Goal: Check status: Check status

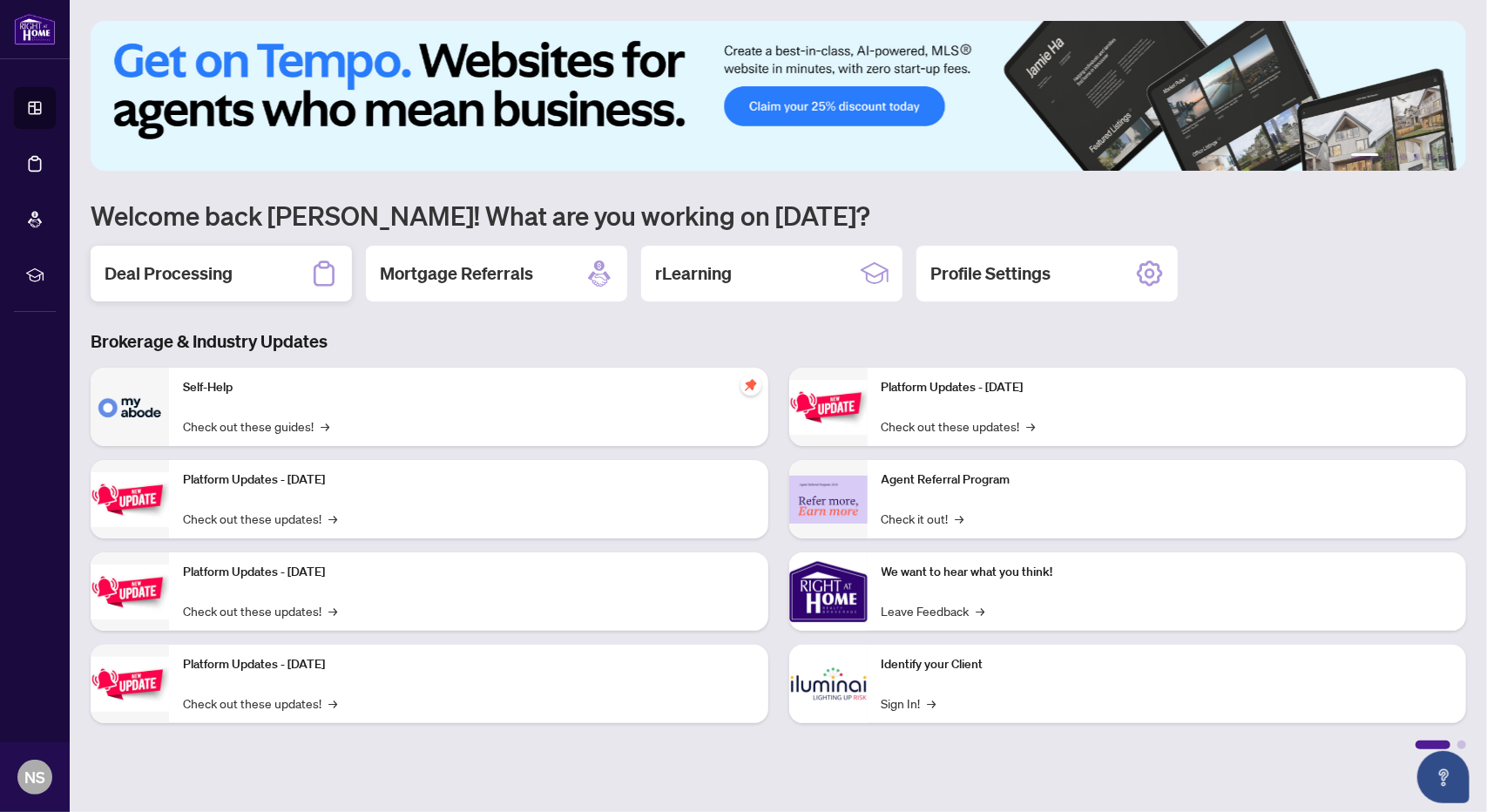
click at [194, 280] on h2 "Deal Processing" at bounding box center [168, 273] width 128 height 25
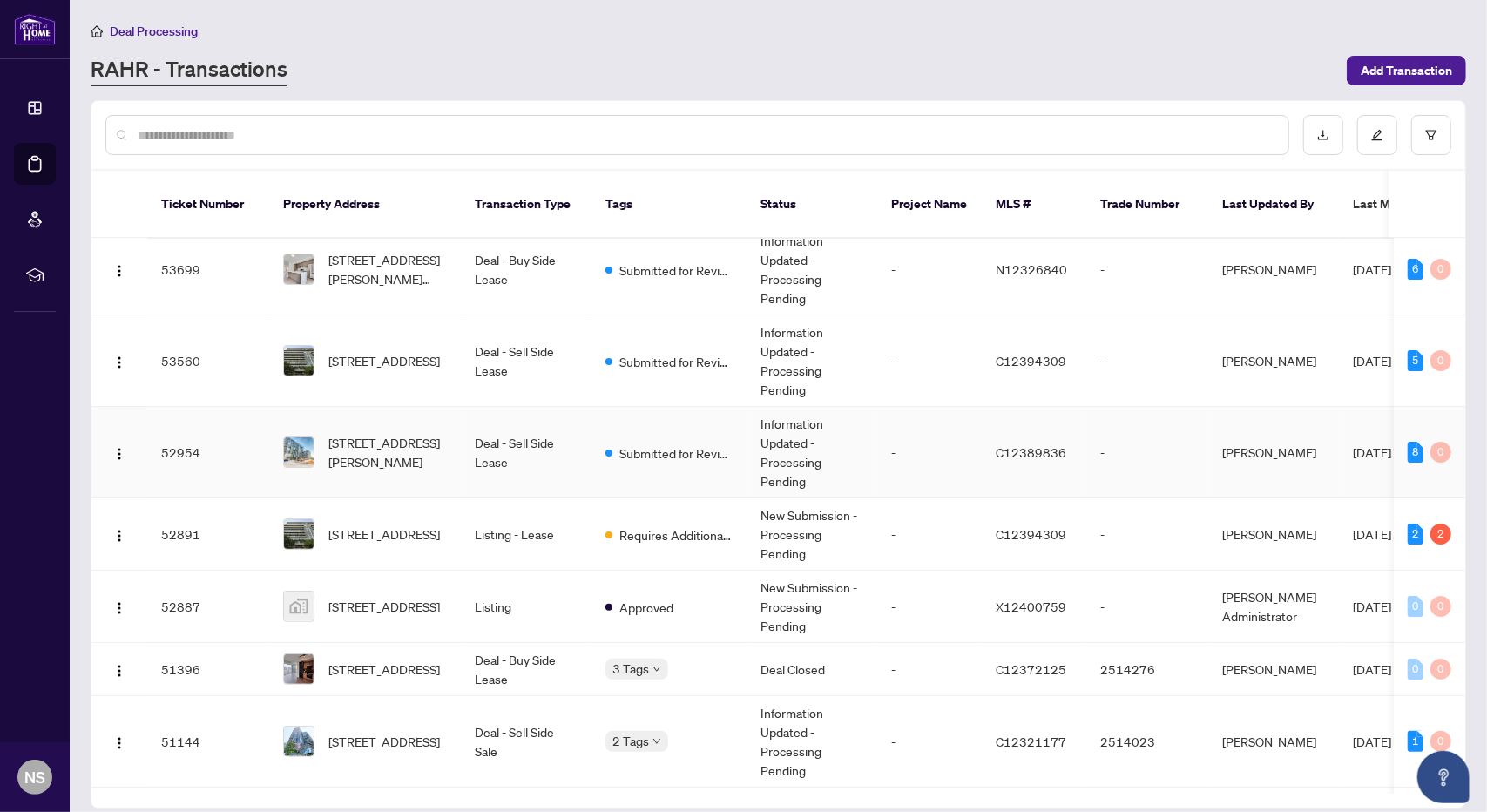
scroll to position [174, 0]
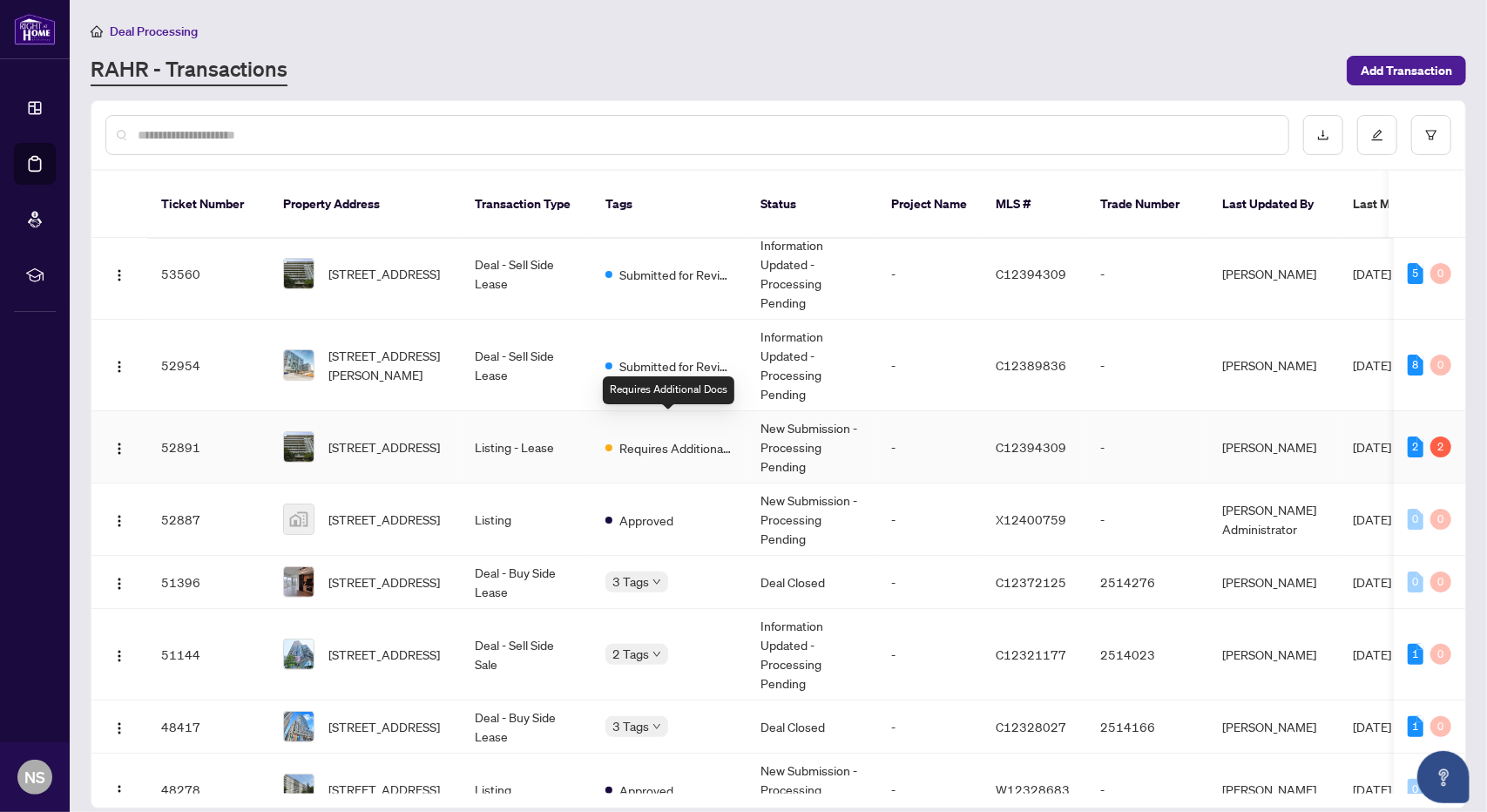
click at [629, 438] on span "Requires Additional Docs" at bounding box center [676, 448] width 113 height 19
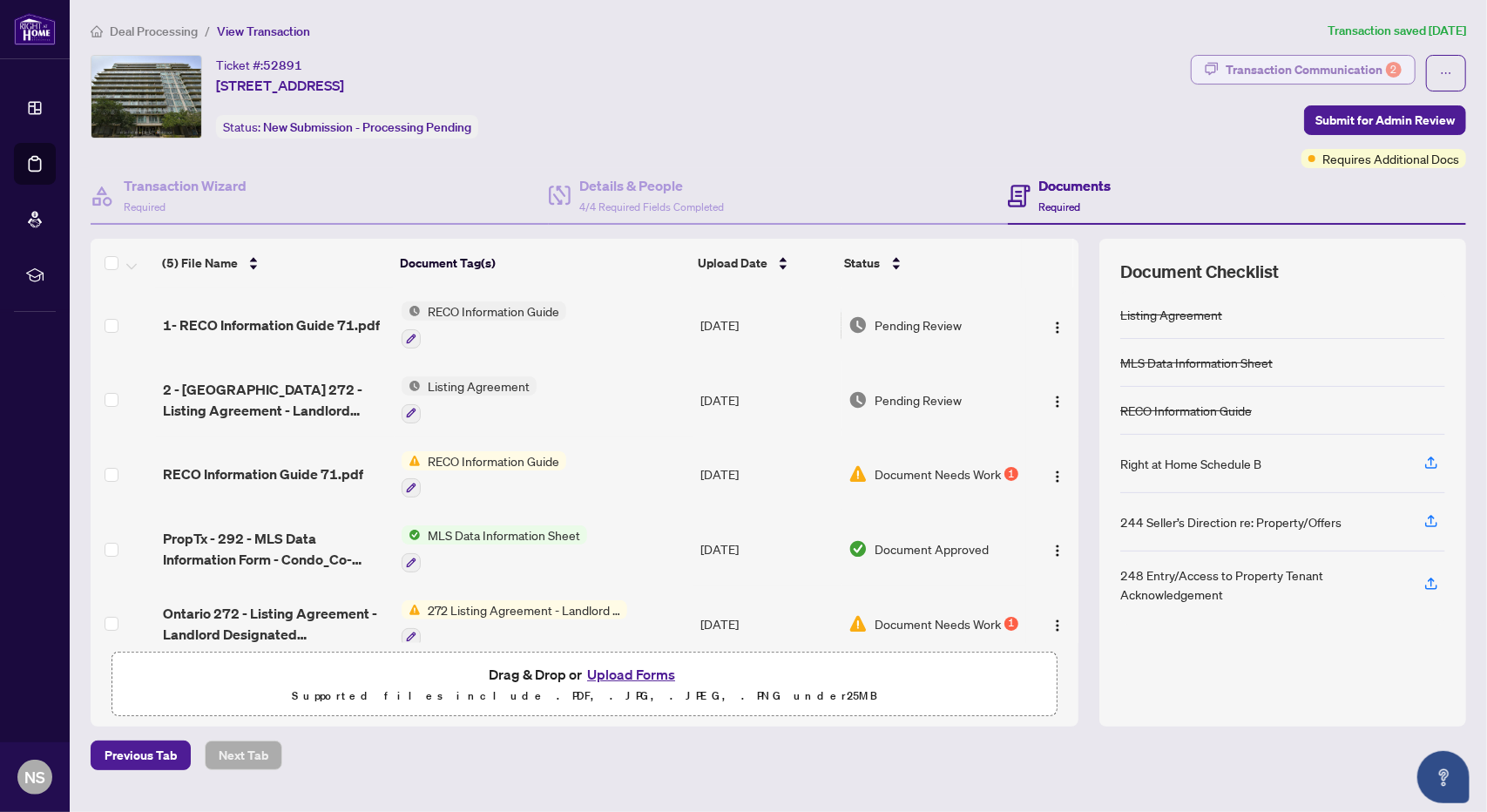
click at [1320, 69] on div "Transaction Communication 2" at bounding box center [1314, 70] width 176 height 28
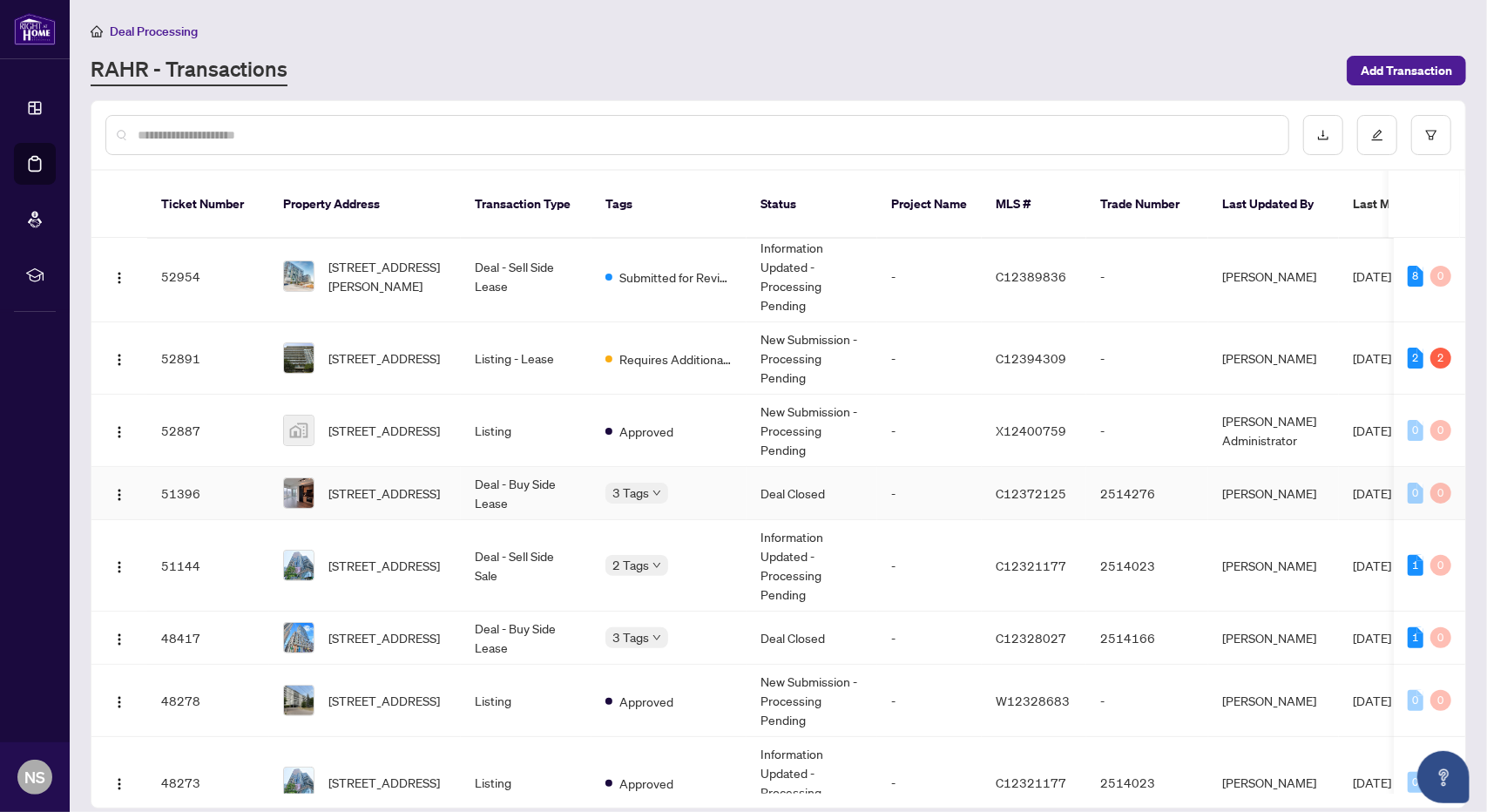
scroll to position [349, 0]
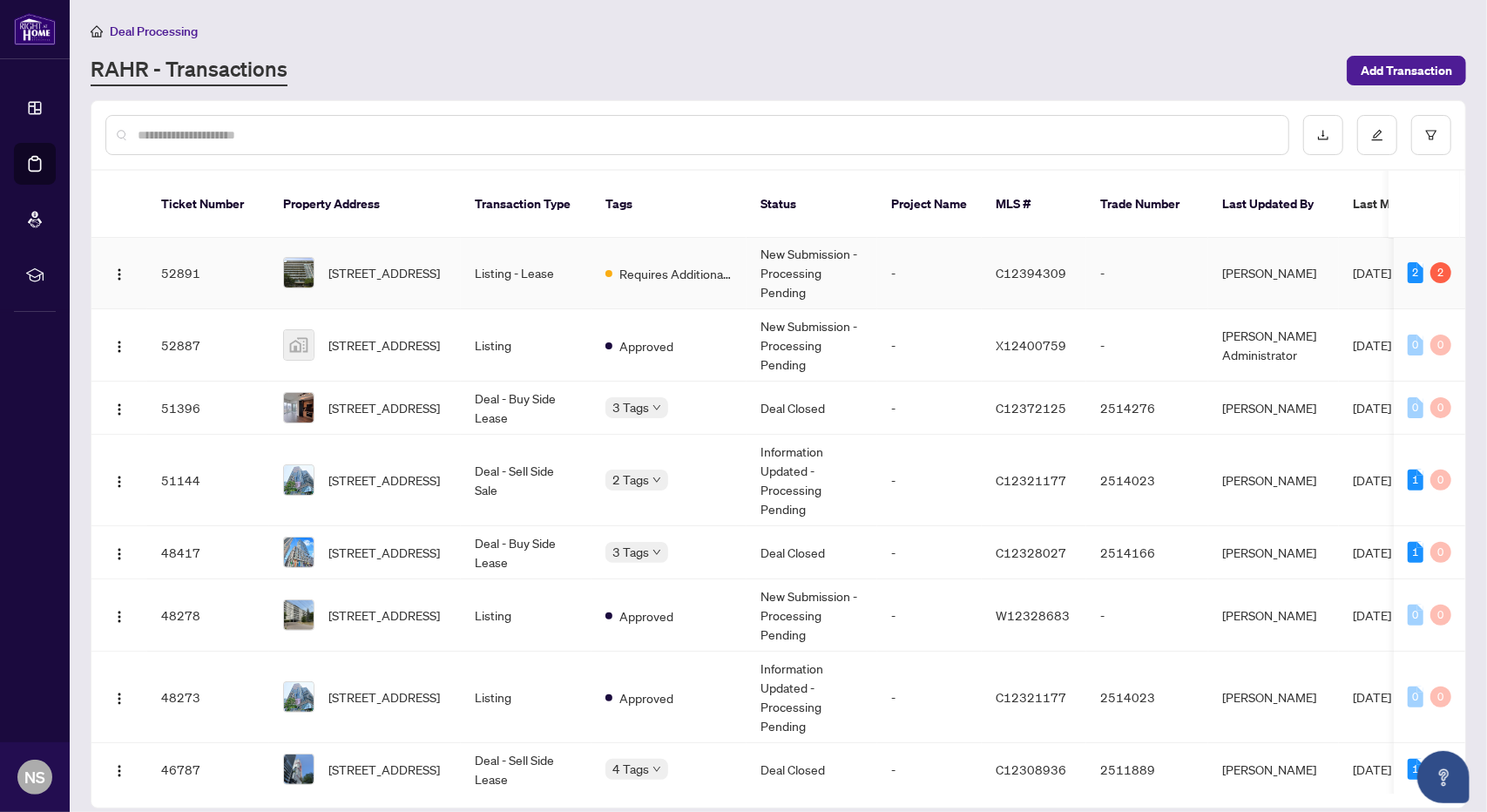
click at [616, 262] on div "Requires Additional Docs" at bounding box center [669, 272] width 127 height 21
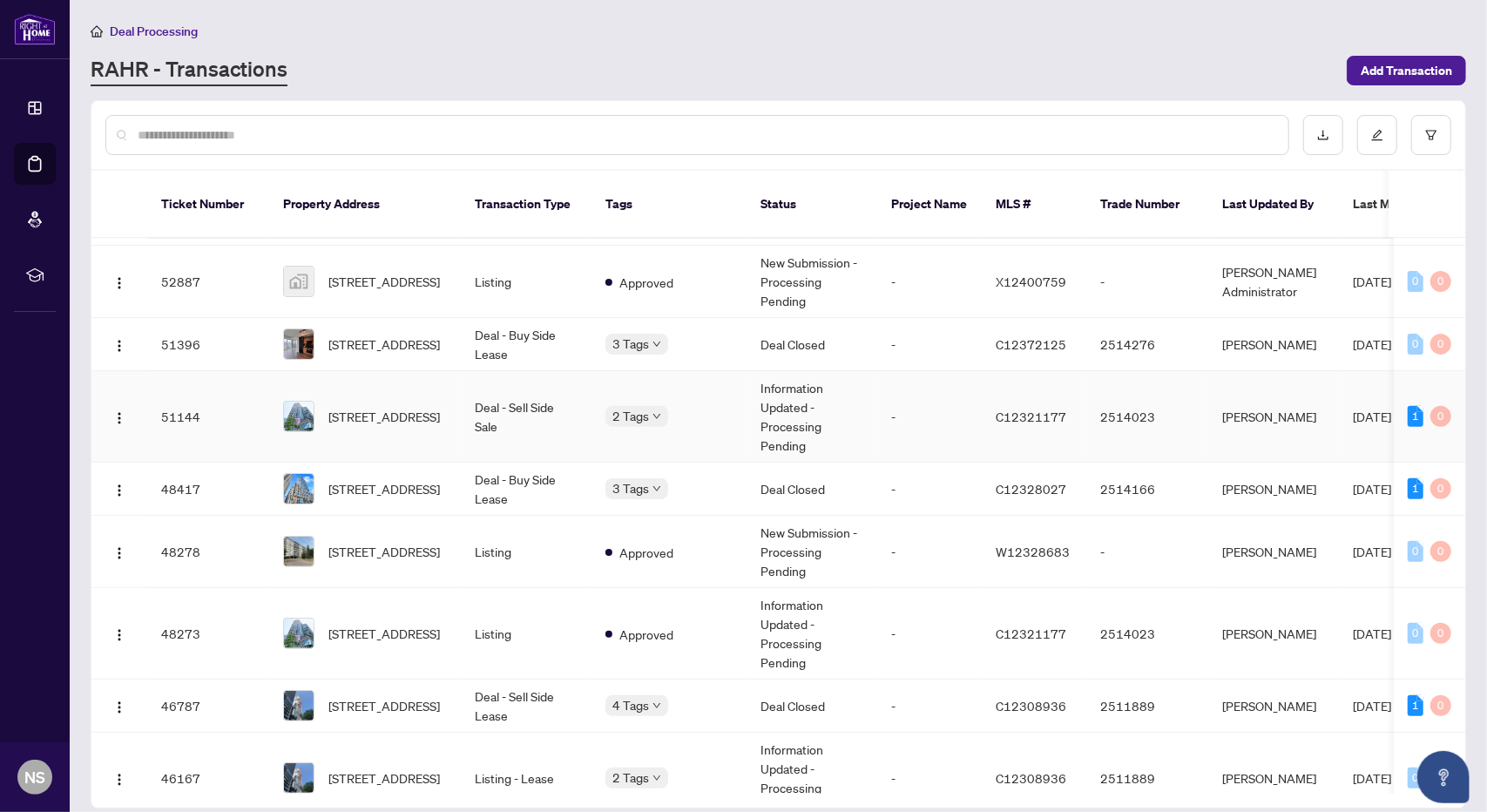
scroll to position [435, 0]
